Goal: Obtain resource: Download file/media

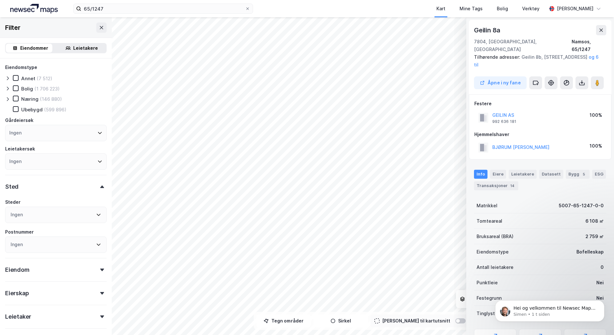
scroll to position [46, 0]
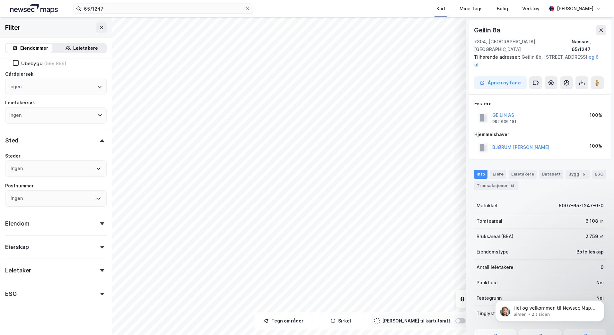
click at [506, 28] on div "Geilin 8a" at bounding box center [540, 30] width 132 height 10
click at [583, 82] on icon at bounding box center [581, 83] width 5 height 3
click at [555, 91] on div "Last ned grunnbok" at bounding box center [554, 96] width 68 height 10
